Goal: Task Accomplishment & Management: Complete application form

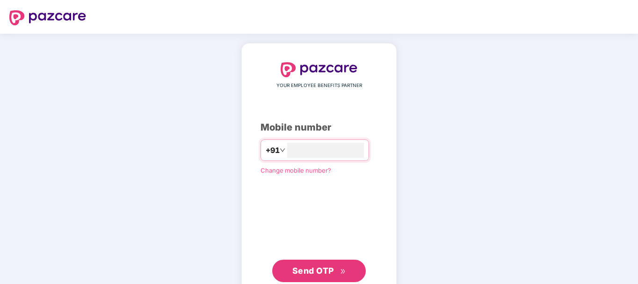
type input "**********"
click at [321, 265] on span "Send OTP" at bounding box center [319, 270] width 54 height 13
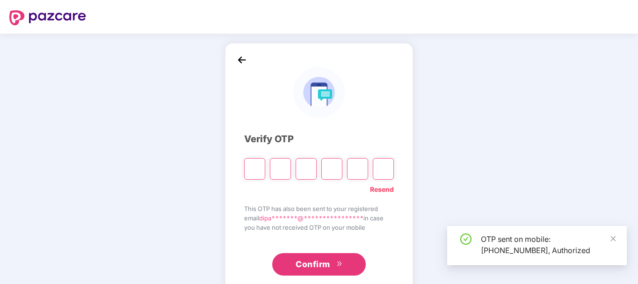
click at [259, 172] on input "Please enter verification code. Digit 1" at bounding box center [254, 169] width 21 height 22
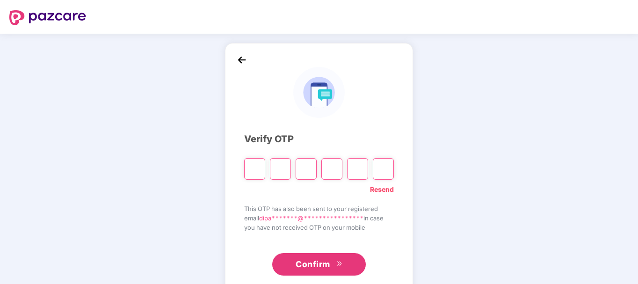
paste input "*"
type input "*"
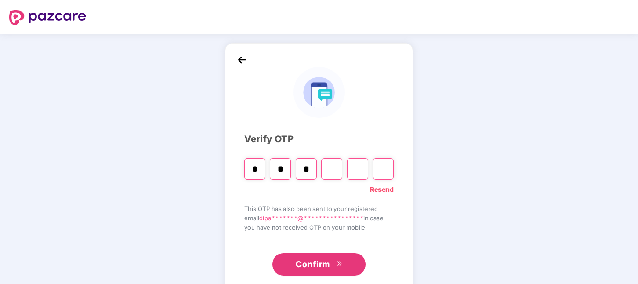
type input "*"
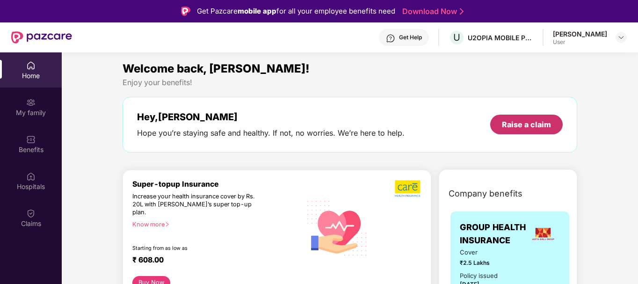
click at [517, 122] on div "Raise a claim" at bounding box center [526, 124] width 49 height 10
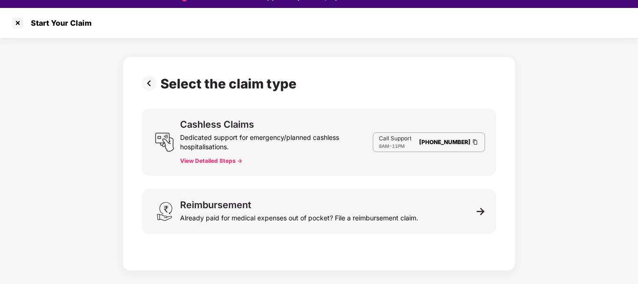
scroll to position [22, 0]
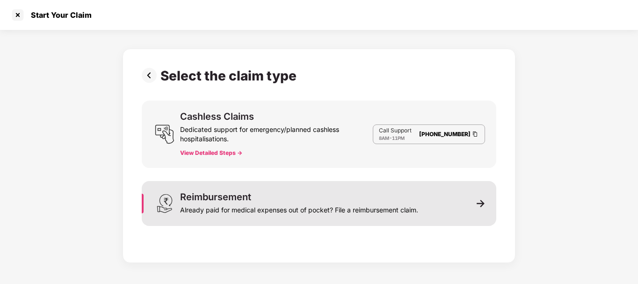
click at [231, 204] on div "Already paid for medical expenses out of pocket? File a reimbursement claim." at bounding box center [299, 208] width 238 height 13
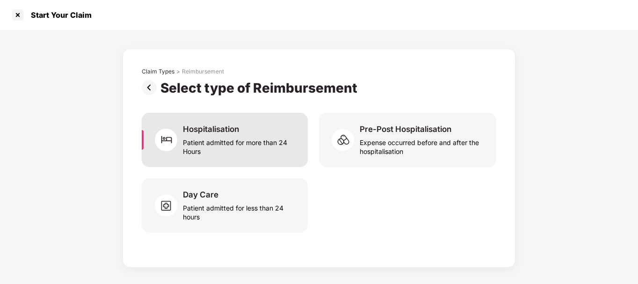
click at [231, 134] on div "Hospitalisation" at bounding box center [211, 129] width 56 height 10
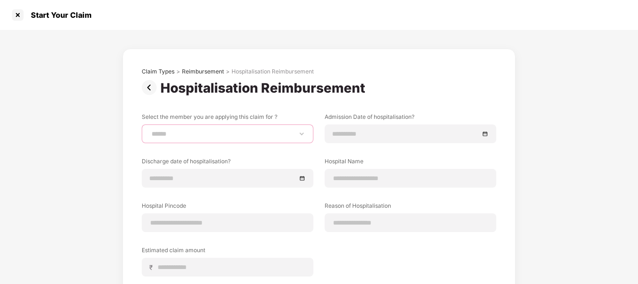
click at [244, 135] on select "**********" at bounding box center [228, 133] width 156 height 7
select select "**********"
click at [150, 130] on select "**********" at bounding box center [228, 133] width 156 height 7
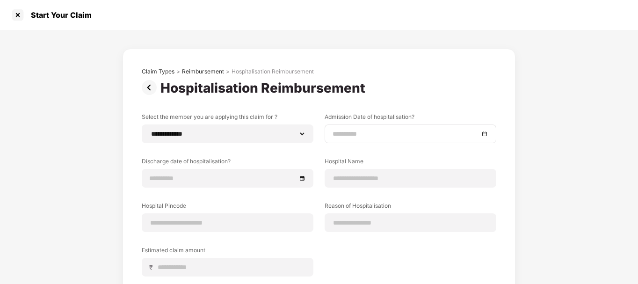
click at [344, 131] on input at bounding box center [406, 134] width 146 height 10
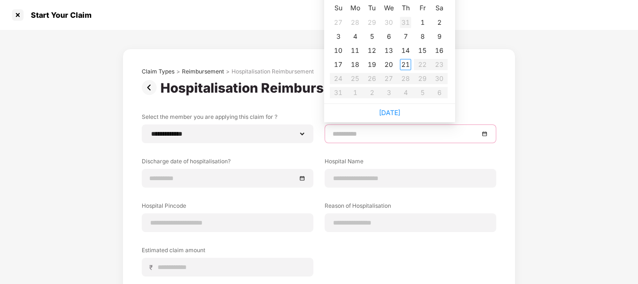
type input "**********"
click at [334, 22] on div "27" at bounding box center [338, 22] width 11 height 11
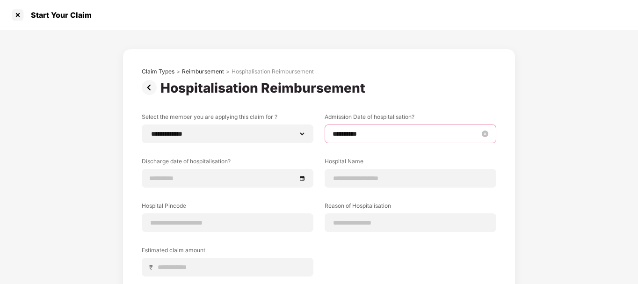
click at [352, 131] on input "**********" at bounding box center [406, 134] width 146 height 10
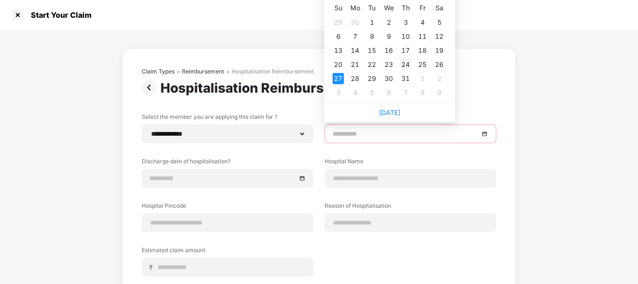
type input "**********"
click at [405, 63] on div "24" at bounding box center [405, 64] width 11 height 11
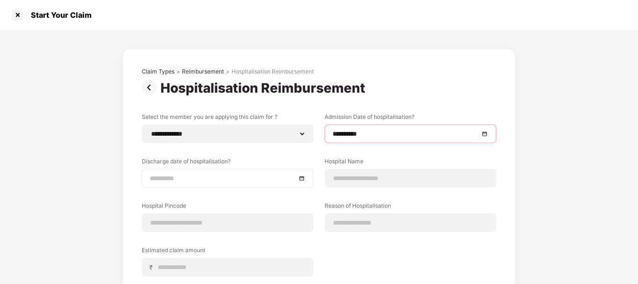
click at [240, 180] on input at bounding box center [223, 178] width 146 height 10
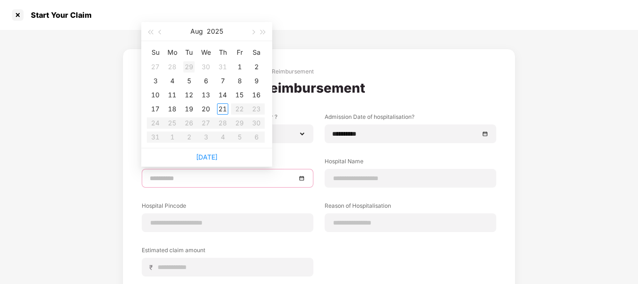
type input "**********"
click at [159, 30] on button "button" at bounding box center [160, 31] width 10 height 19
type input "**********"
click at [259, 107] on div "26" at bounding box center [256, 108] width 11 height 11
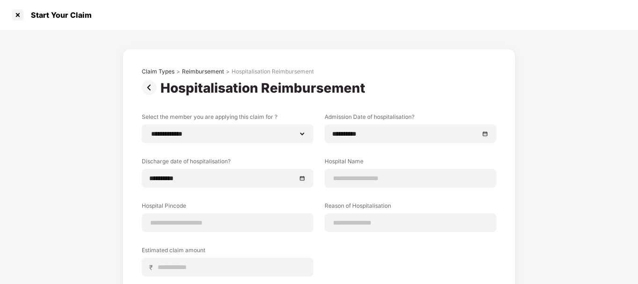
click at [251, 151] on div "**********" at bounding box center [319, 202] width 355 height 178
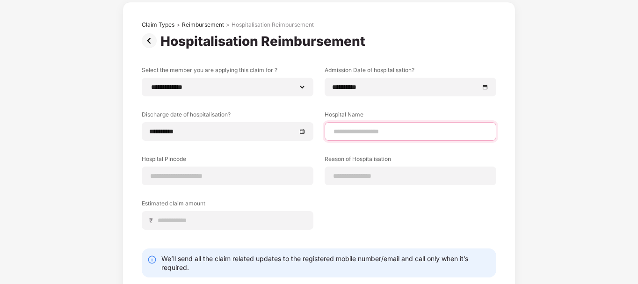
click at [349, 127] on input at bounding box center [411, 132] width 156 height 10
type input "**********"
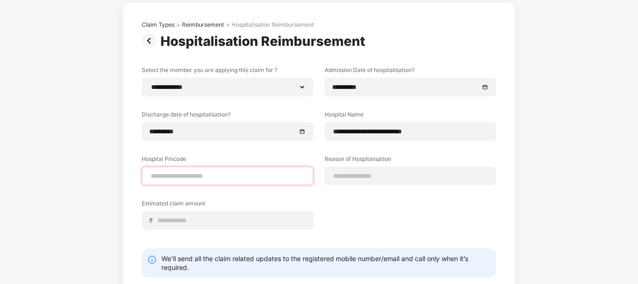
click at [218, 178] on input at bounding box center [228, 176] width 156 height 10
type input "******"
select select "*****"
type input "******"
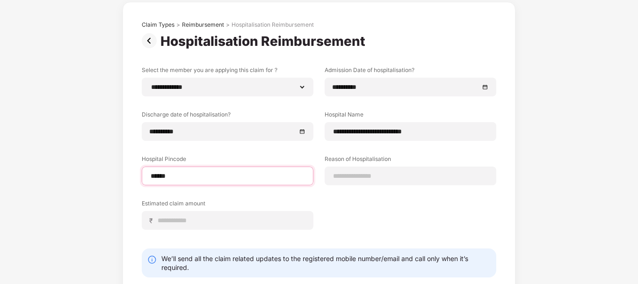
select select "*****"
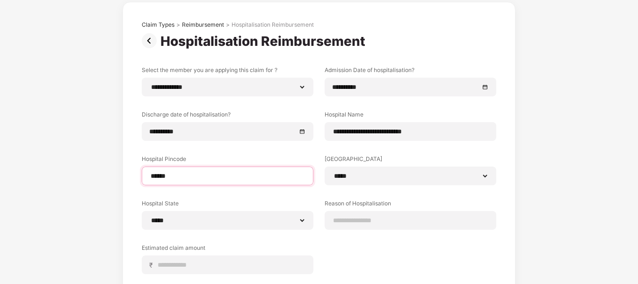
type input "******"
click at [221, 155] on label "Hospital Pincode" at bounding box center [228, 161] width 172 height 12
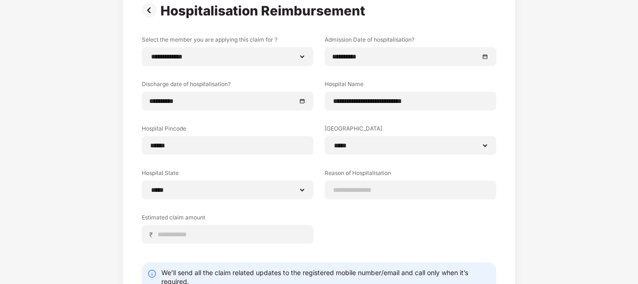
scroll to position [94, 0]
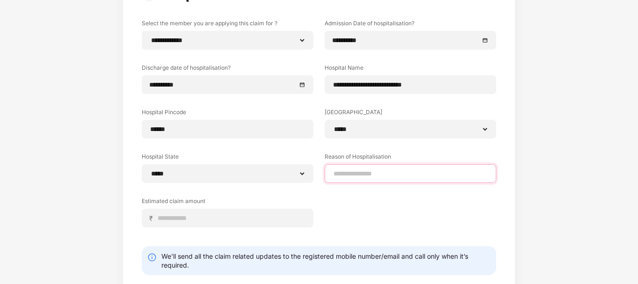
click at [342, 174] on input at bounding box center [411, 174] width 156 height 10
type input "*********"
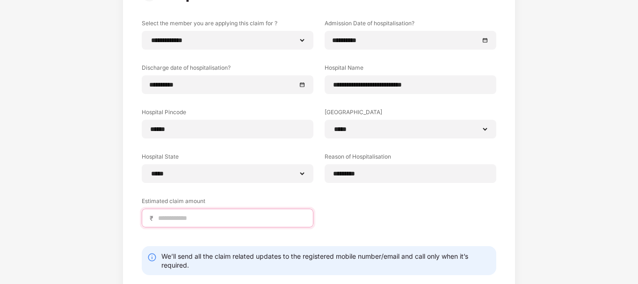
click at [222, 216] on input at bounding box center [231, 218] width 148 height 10
type input "*****"
click at [362, 225] on div "**********" at bounding box center [319, 130] width 355 height 222
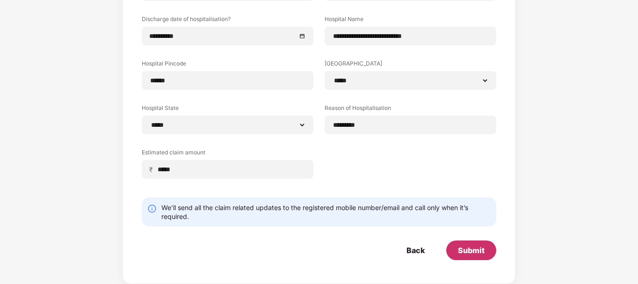
click at [471, 248] on div "Submit" at bounding box center [471, 250] width 27 height 10
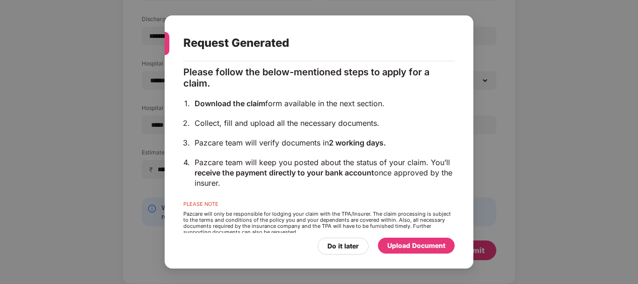
scroll to position [92, 0]
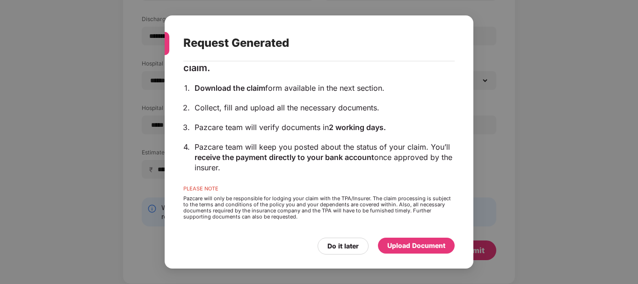
click at [406, 245] on div "Upload Document" at bounding box center [416, 245] width 58 height 10
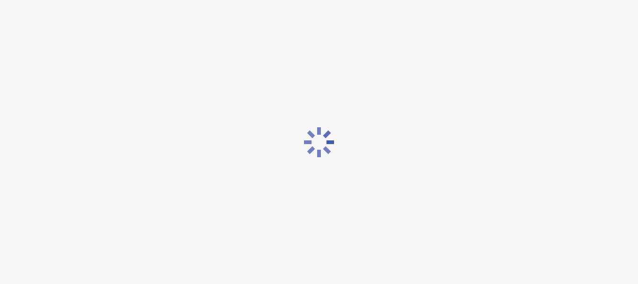
scroll to position [0, 0]
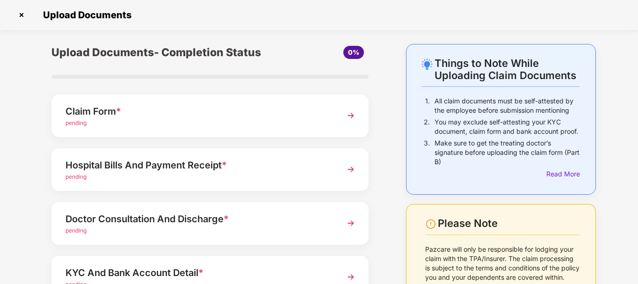
click at [167, 111] on div "Claim Form *" at bounding box center [197, 111] width 265 height 15
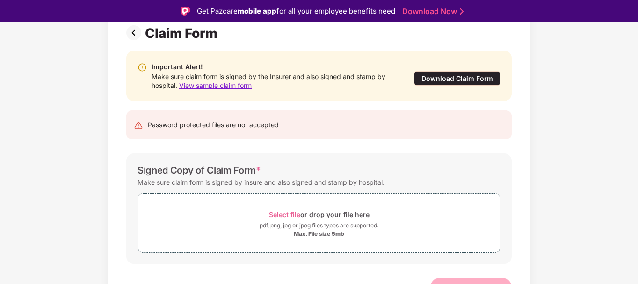
scroll to position [87, 0]
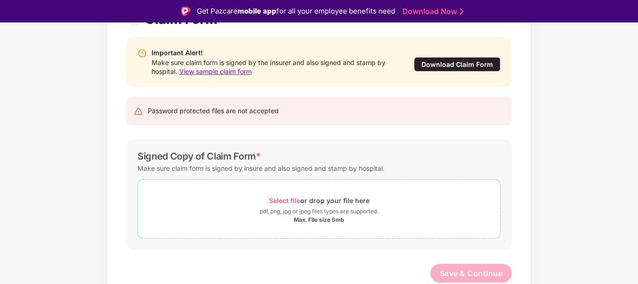
click at [306, 201] on div "Select file or drop your file here" at bounding box center [319, 200] width 101 height 13
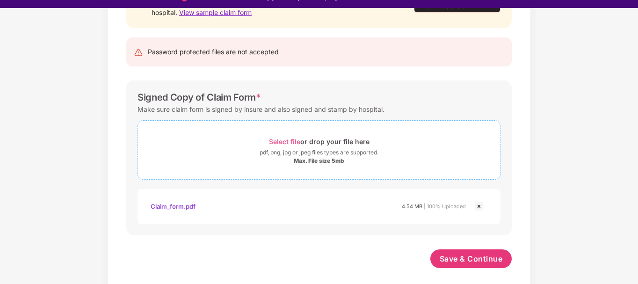
scroll to position [22, 0]
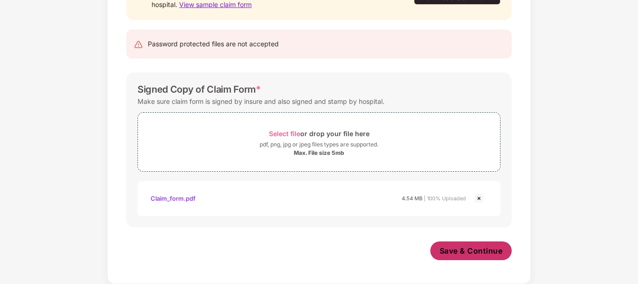
click at [459, 248] on span "Save & Continue" at bounding box center [471, 251] width 63 height 10
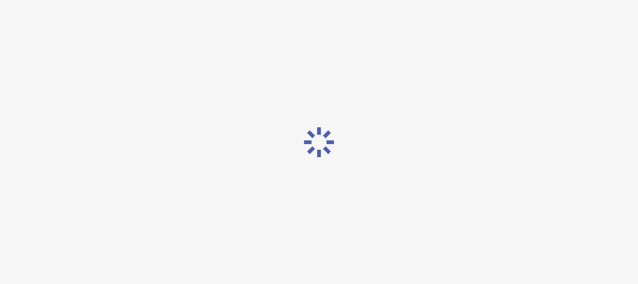
scroll to position [0, 0]
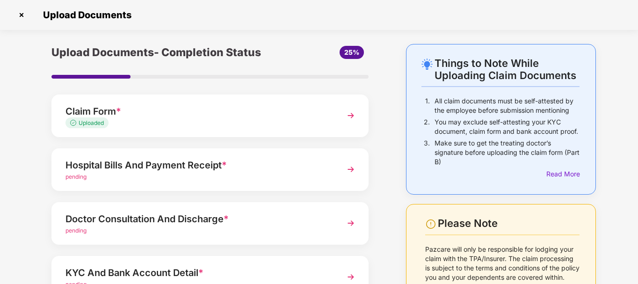
click at [121, 173] on div "pending" at bounding box center [197, 177] width 265 height 9
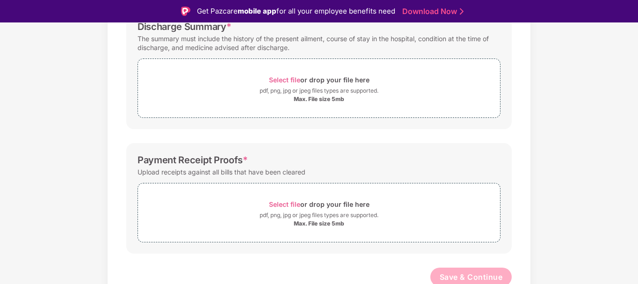
scroll to position [284, 0]
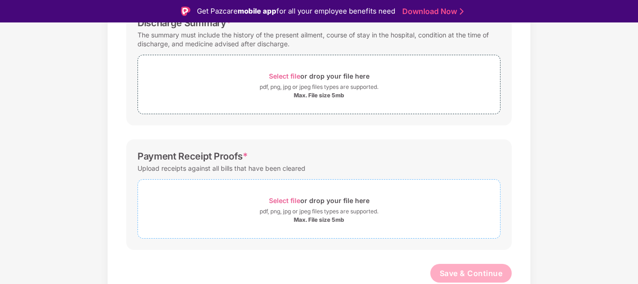
click at [304, 211] on div "pdf, png, jpg or jpeg files types are supported." at bounding box center [319, 211] width 119 height 9
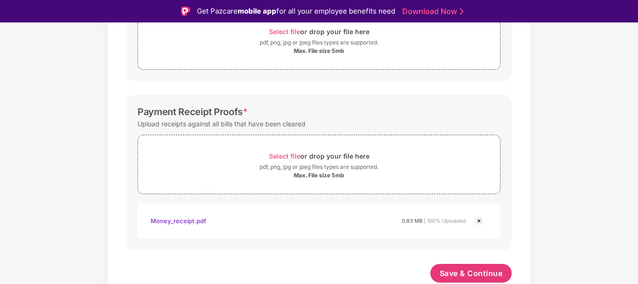
scroll to position [235, 0]
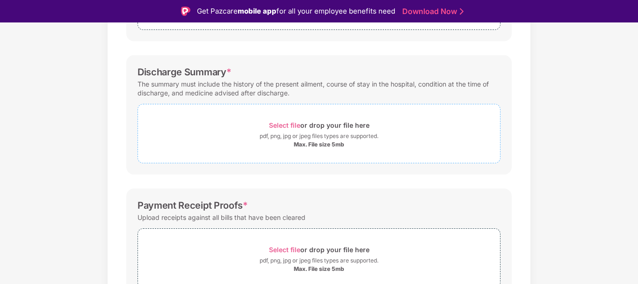
click at [310, 134] on div "pdf, png, jpg or jpeg files types are supported." at bounding box center [319, 135] width 119 height 9
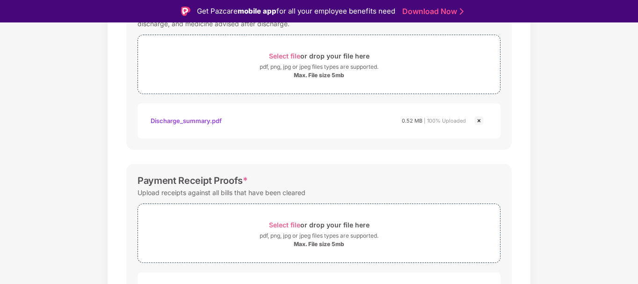
scroll to position [280, 0]
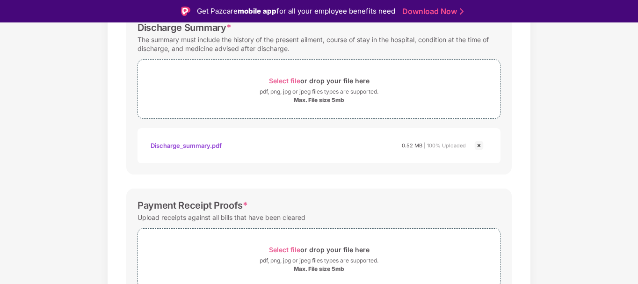
click at [478, 144] on img at bounding box center [478, 145] width 11 height 11
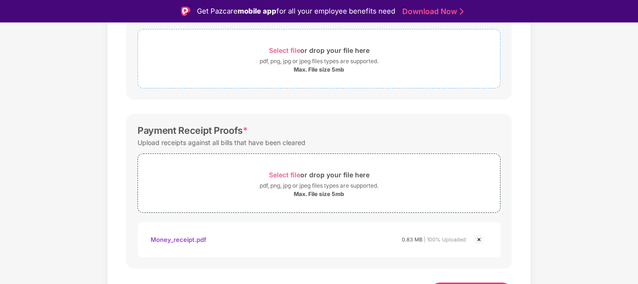
scroll to position [326, 0]
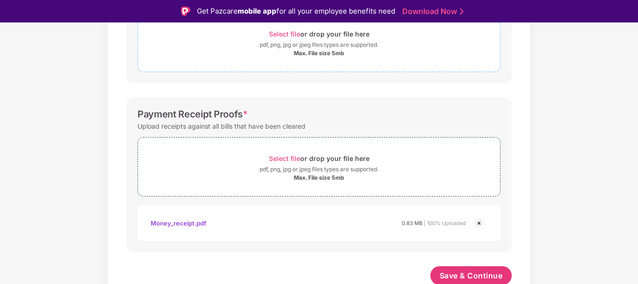
click at [301, 47] on div "pdf, png, jpg or jpeg files types are supported." at bounding box center [319, 44] width 119 height 9
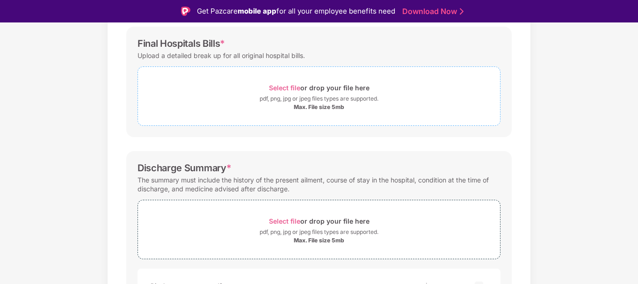
scroll to position [46, 0]
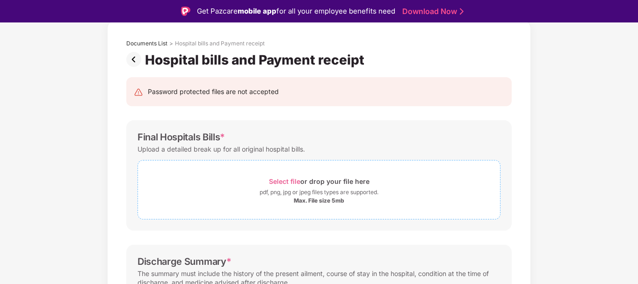
click at [285, 185] on span "Select file" at bounding box center [284, 181] width 31 height 8
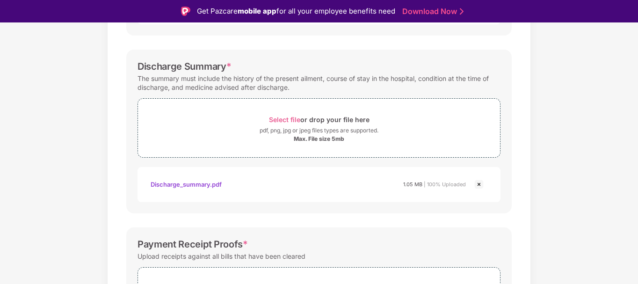
scroll to position [418, 0]
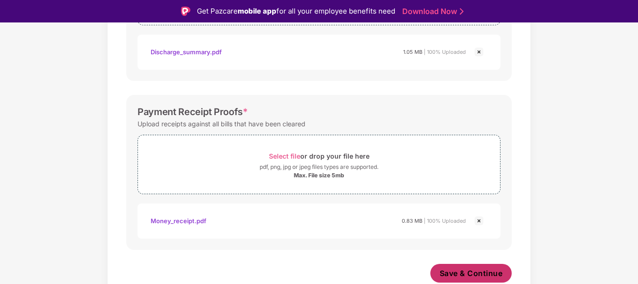
click at [448, 270] on span "Save & Continue" at bounding box center [471, 273] width 63 height 10
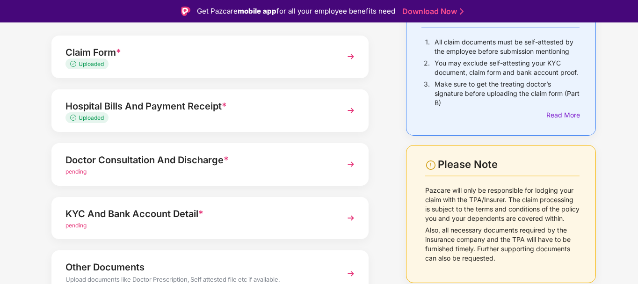
scroll to position [130, 0]
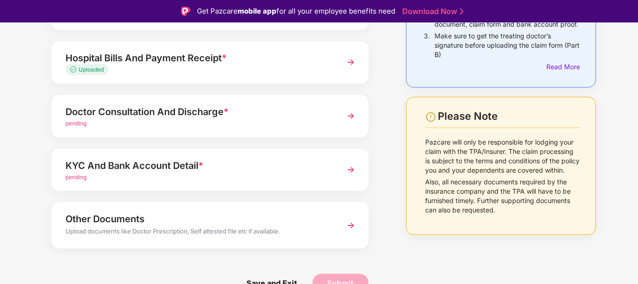
click at [197, 112] on div "Doctor Consultation And Discharge *" at bounding box center [197, 111] width 265 height 15
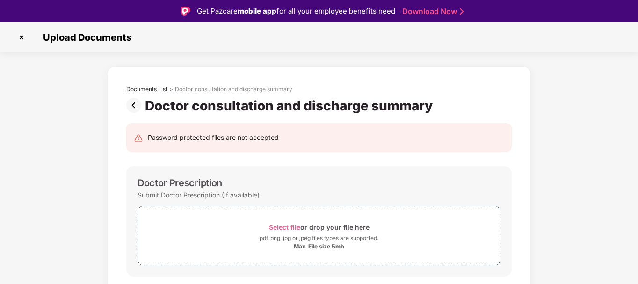
scroll to position [94, 0]
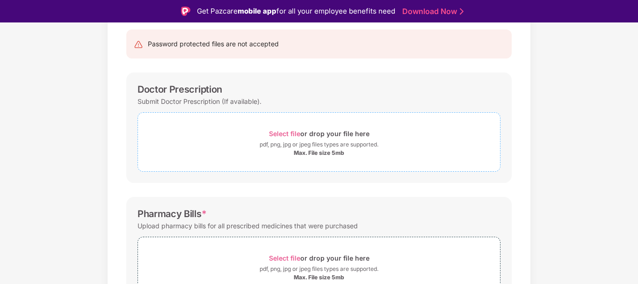
click at [316, 140] on div "pdf, png, jpg or jpeg files types are supported." at bounding box center [319, 144] width 119 height 9
click at [326, 130] on div "Select file or drop your file here" at bounding box center [319, 133] width 101 height 13
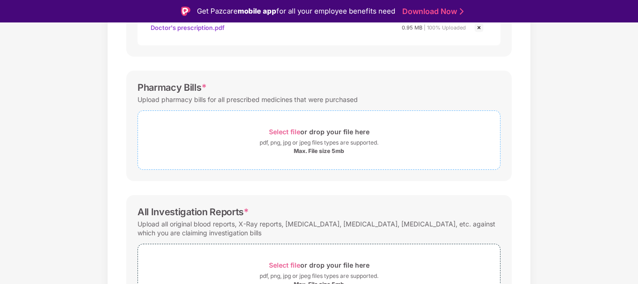
scroll to position [281, 0]
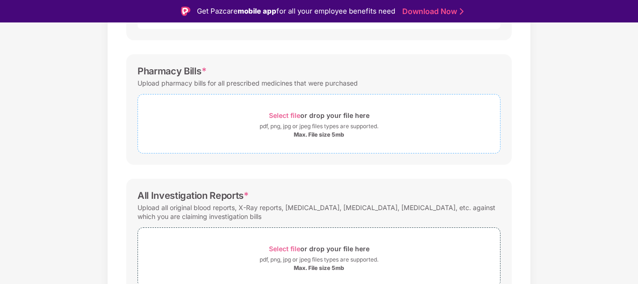
click at [253, 109] on div "Select file or drop your file here" at bounding box center [319, 115] width 362 height 13
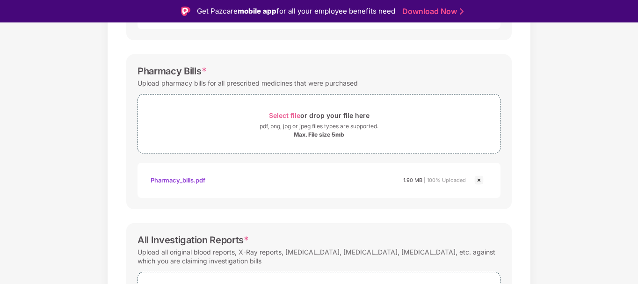
scroll to position [373, 0]
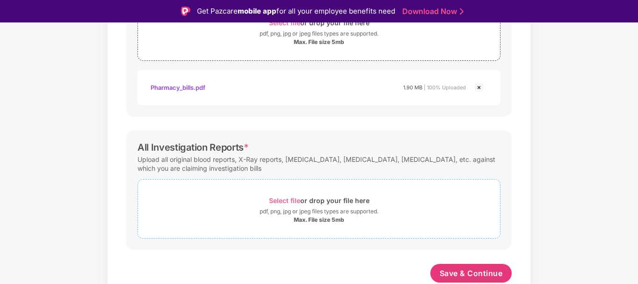
click at [303, 215] on div "pdf, png, jpg or jpeg files types are supported." at bounding box center [319, 211] width 119 height 9
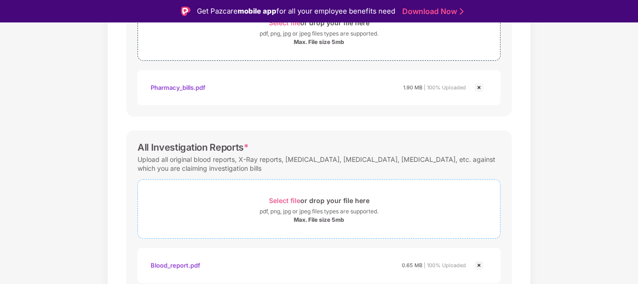
click at [327, 211] on div "pdf, png, jpg or jpeg files types are supported." at bounding box center [319, 211] width 119 height 9
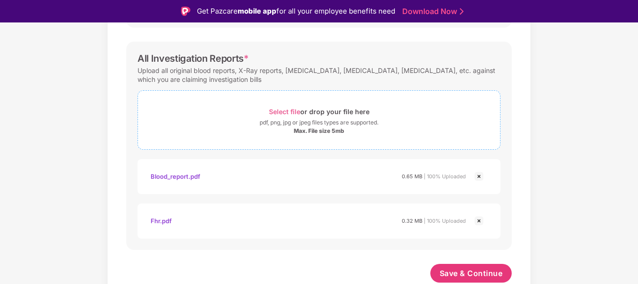
scroll to position [462, 0]
click at [273, 118] on div "pdf, png, jpg or jpeg files types are supported." at bounding box center [319, 122] width 119 height 9
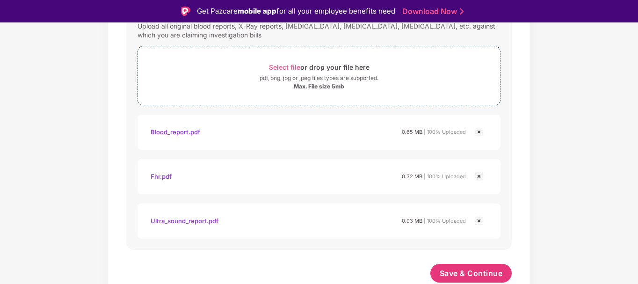
scroll to position [507, 0]
click at [277, 87] on div "Max. File size 5mb" at bounding box center [319, 86] width 362 height 7
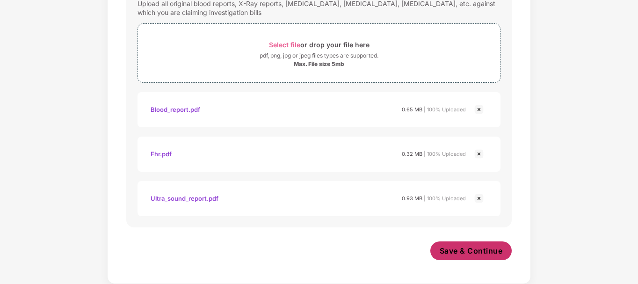
click at [443, 248] on span "Save & Continue" at bounding box center [471, 251] width 63 height 10
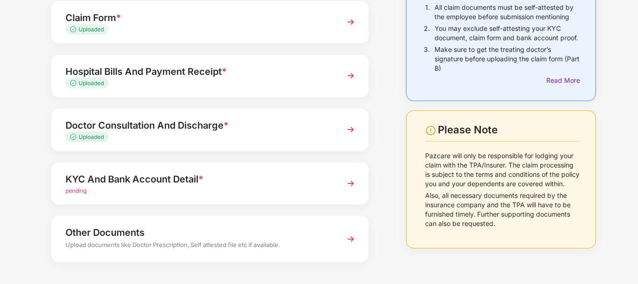
scroll to position [130, 0]
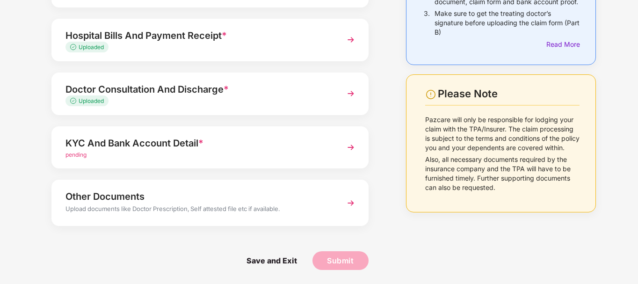
click at [167, 149] on div "KYC And Bank Account Detail *" at bounding box center [197, 143] width 265 height 15
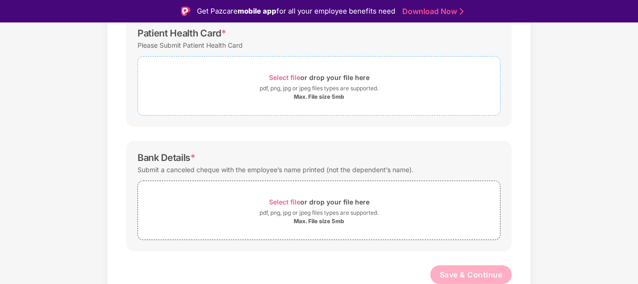
scroll to position [275, 0]
click at [323, 209] on div "pdf, png, jpg or jpeg files types are supported." at bounding box center [319, 211] width 119 height 9
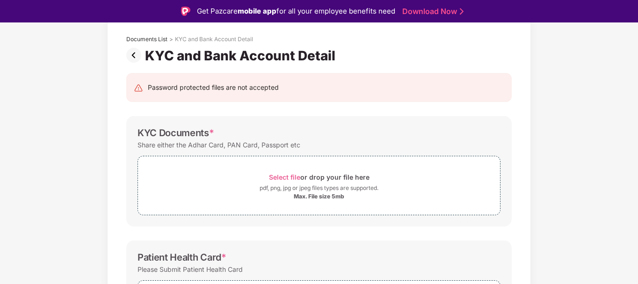
scroll to position [39, 0]
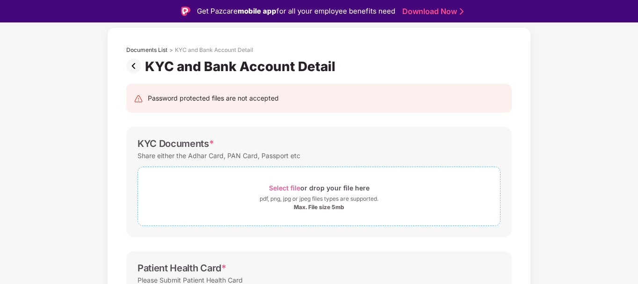
click at [271, 189] on span "Select file" at bounding box center [284, 188] width 31 height 8
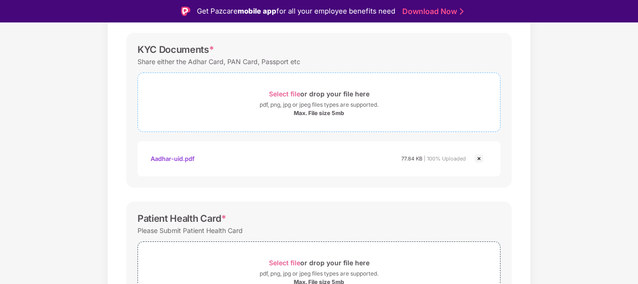
scroll to position [180, 0]
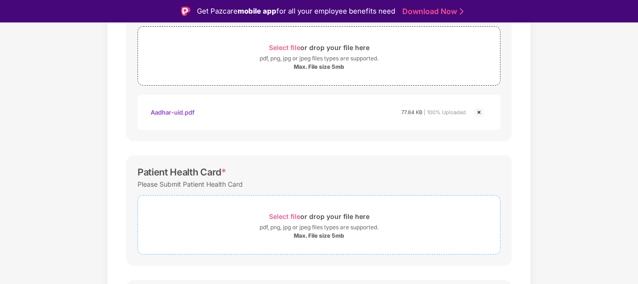
click at [285, 223] on div "pdf, png, jpg or jpeg files types are supported." at bounding box center [319, 227] width 119 height 9
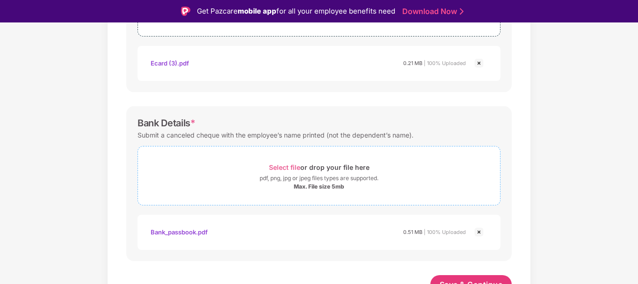
scroll to position [409, 0]
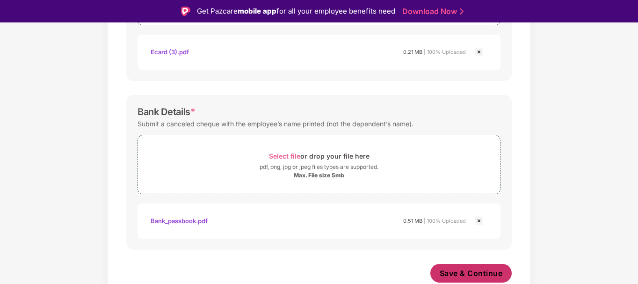
click at [450, 275] on span "Save & Continue" at bounding box center [471, 273] width 63 height 10
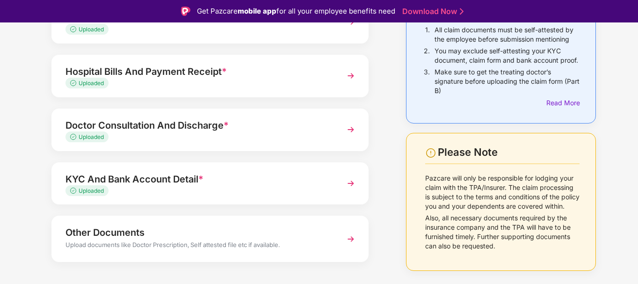
scroll to position [107, 0]
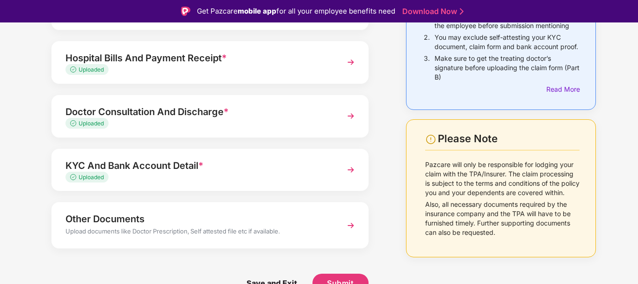
click at [138, 229] on div "Upload documents like Doctor Prescription, Self attested file etc if available." at bounding box center [197, 232] width 265 height 12
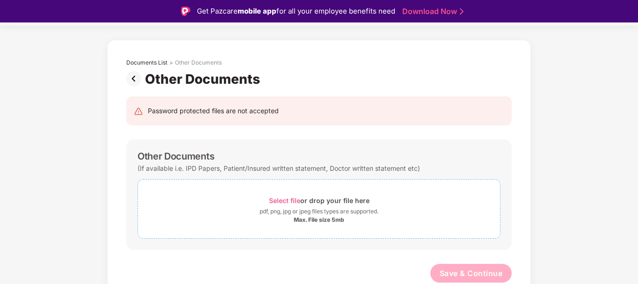
scroll to position [22, 0]
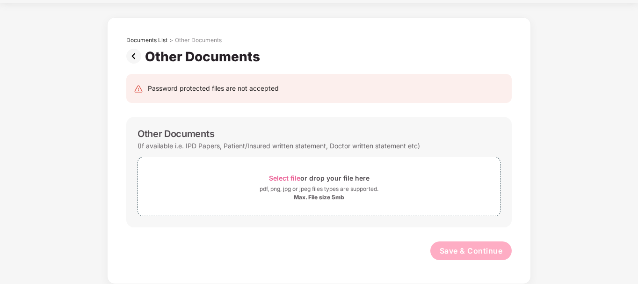
click at [131, 56] on img at bounding box center [135, 56] width 19 height 15
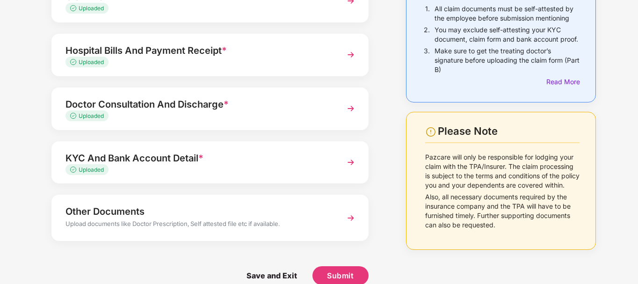
scroll to position [107, 0]
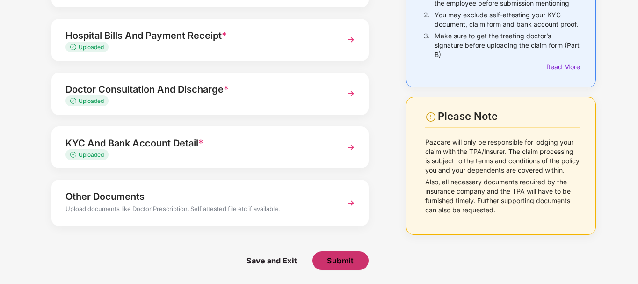
click at [339, 257] on span "Submit" at bounding box center [340, 260] width 27 height 10
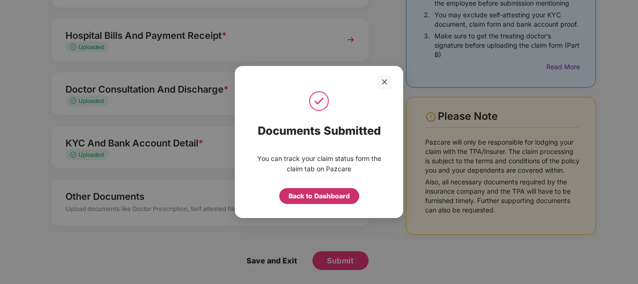
click at [323, 193] on div "Back to Dashboard" at bounding box center [319, 196] width 61 height 10
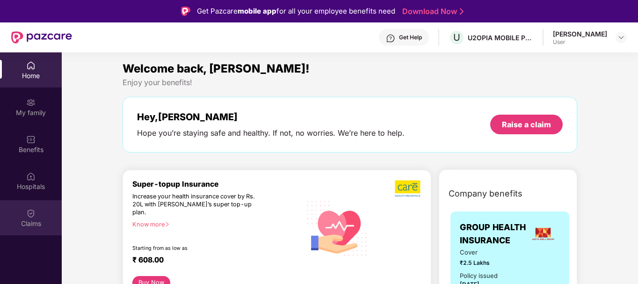
click at [27, 217] on img at bounding box center [30, 213] width 9 height 9
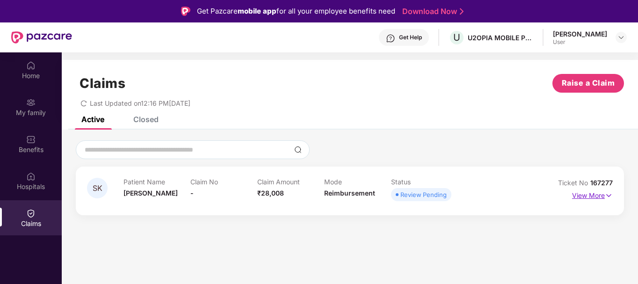
click at [606, 194] on img at bounding box center [609, 195] width 8 height 10
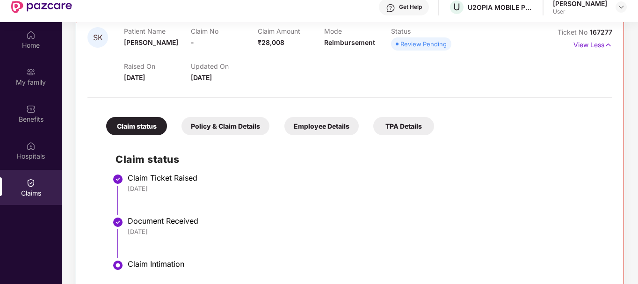
scroll to position [47, 0]
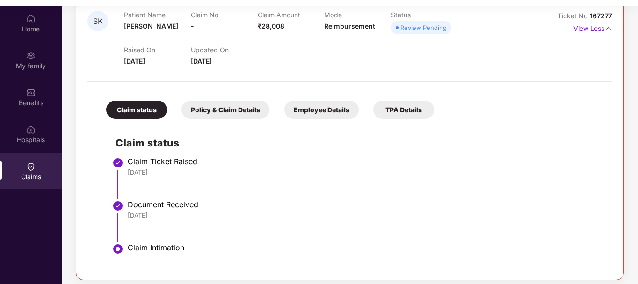
click at [225, 109] on div "Policy & Claim Details" at bounding box center [225, 110] width 88 height 18
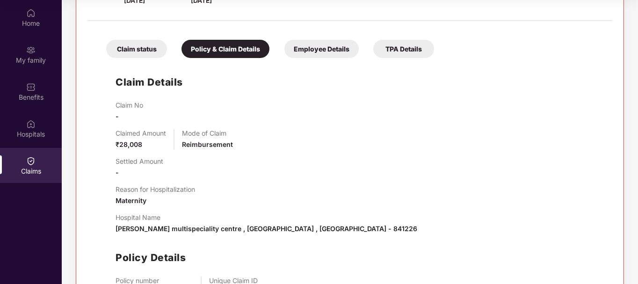
scroll to position [152, 0]
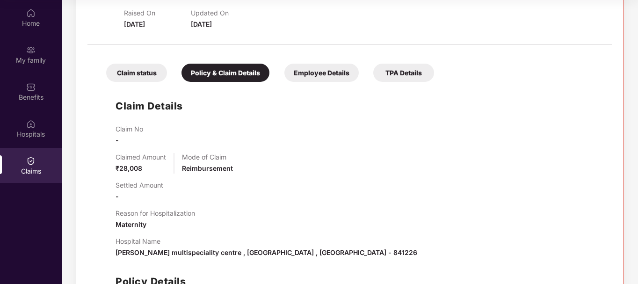
click at [314, 75] on div "Employee Details" at bounding box center [321, 73] width 74 height 18
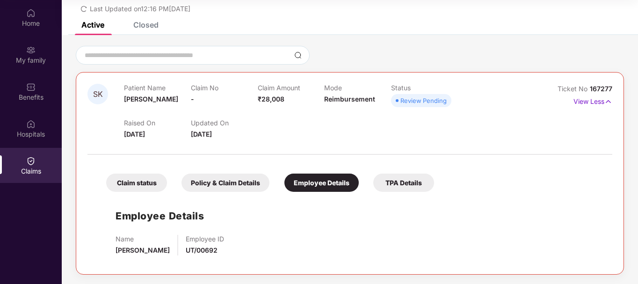
click at [398, 179] on div "TPA Details" at bounding box center [403, 183] width 61 height 18
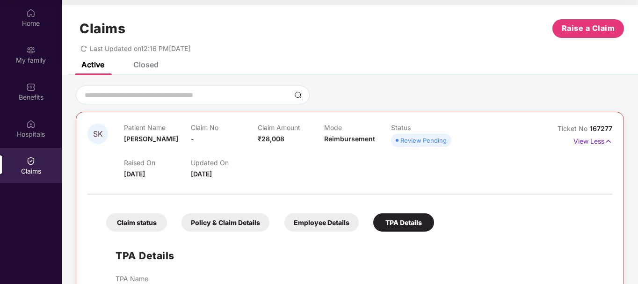
scroll to position [0, 0]
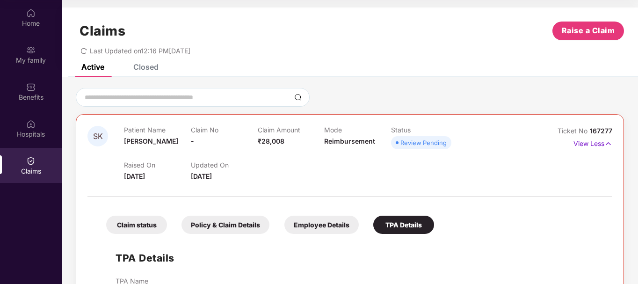
click at [144, 68] on div "Closed" at bounding box center [145, 66] width 25 height 9
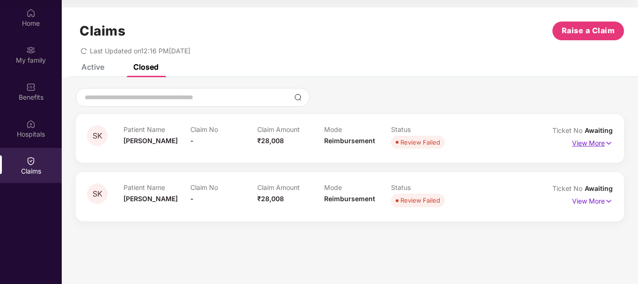
click at [608, 143] on img at bounding box center [609, 143] width 8 height 10
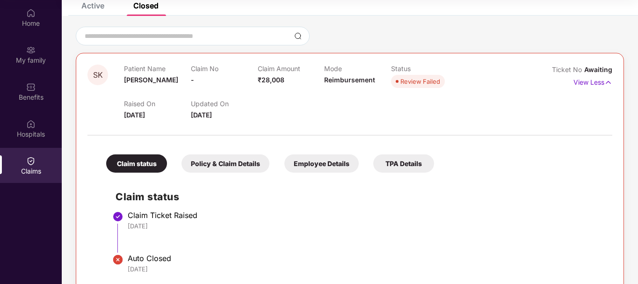
scroll to position [136, 0]
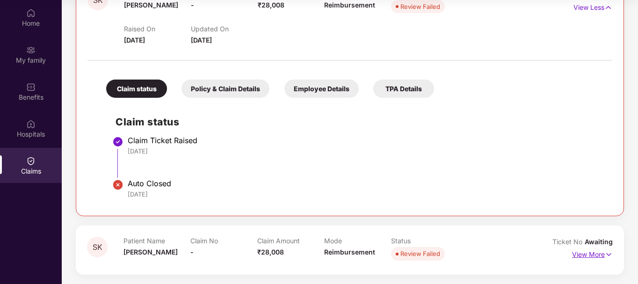
click at [596, 253] on p "View More" at bounding box center [592, 253] width 41 height 13
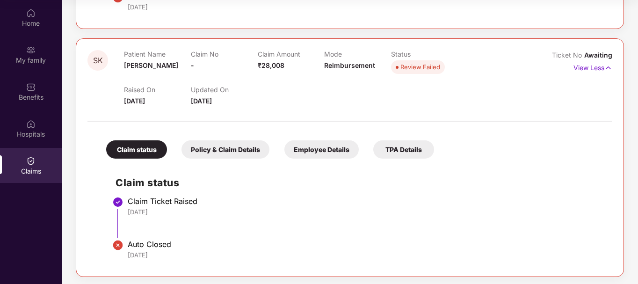
scroll to position [326, 0]
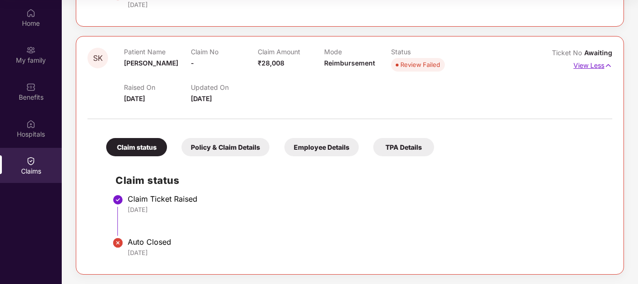
click at [598, 62] on p "View Less" at bounding box center [592, 64] width 39 height 13
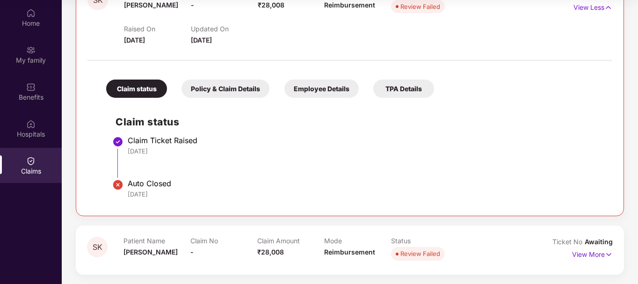
scroll to position [43, 0]
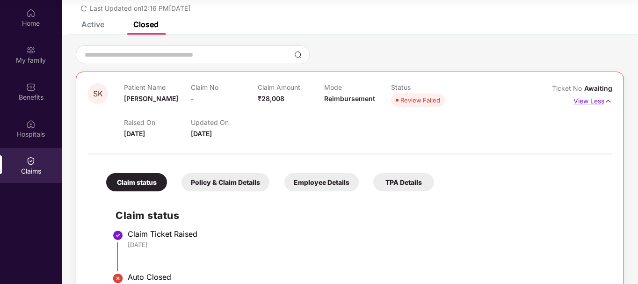
click at [589, 101] on p "View Less" at bounding box center [592, 100] width 39 height 13
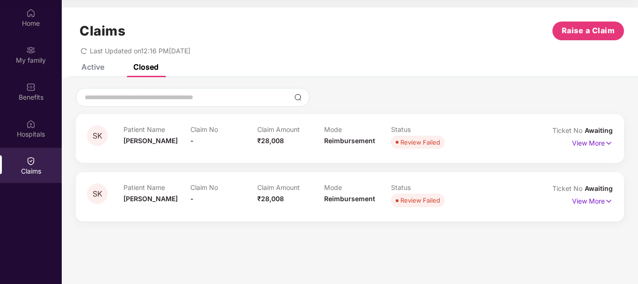
click at [101, 137] on span "SK" at bounding box center [98, 136] width 10 height 8
click at [628, 80] on div "SK Patient Name Soni Kumari Claim No - Claim Amount ₹28,008 Mode Reimbursement …" at bounding box center [350, 153] width 576 height 153
click at [81, 51] on icon "redo" at bounding box center [84, 51] width 6 height 6
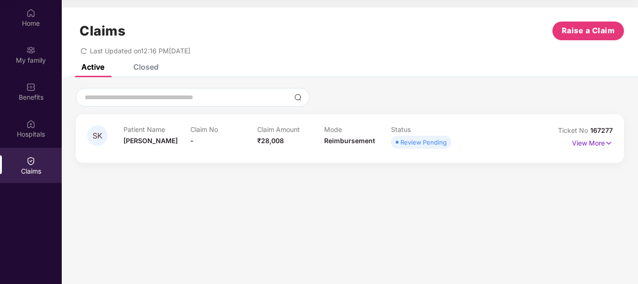
click at [416, 143] on div "Review Pending" at bounding box center [423, 142] width 46 height 9
